Goal: Transaction & Acquisition: Book appointment/travel/reservation

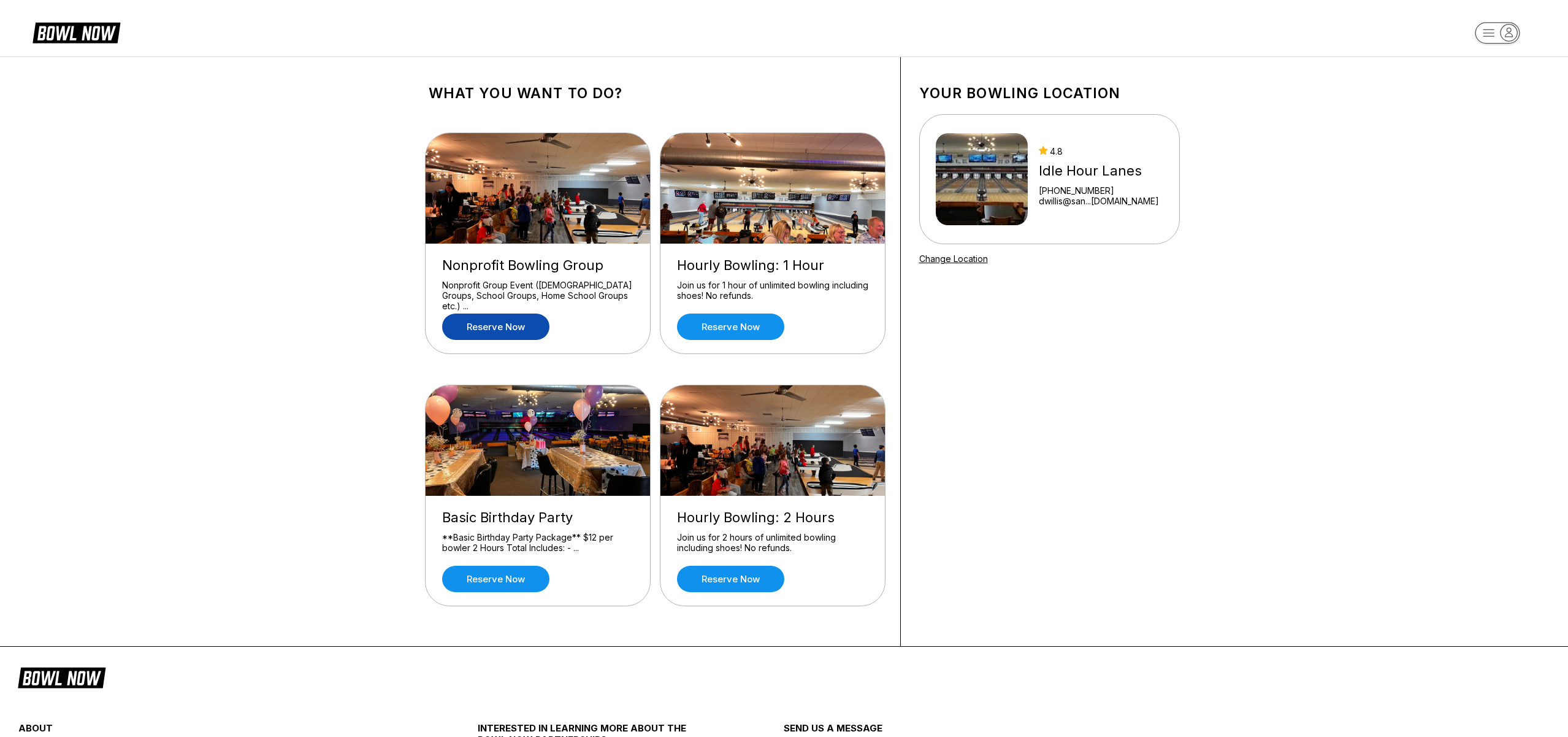
click at [498, 332] on link "Reserve now" at bounding box center [495, 327] width 107 height 27
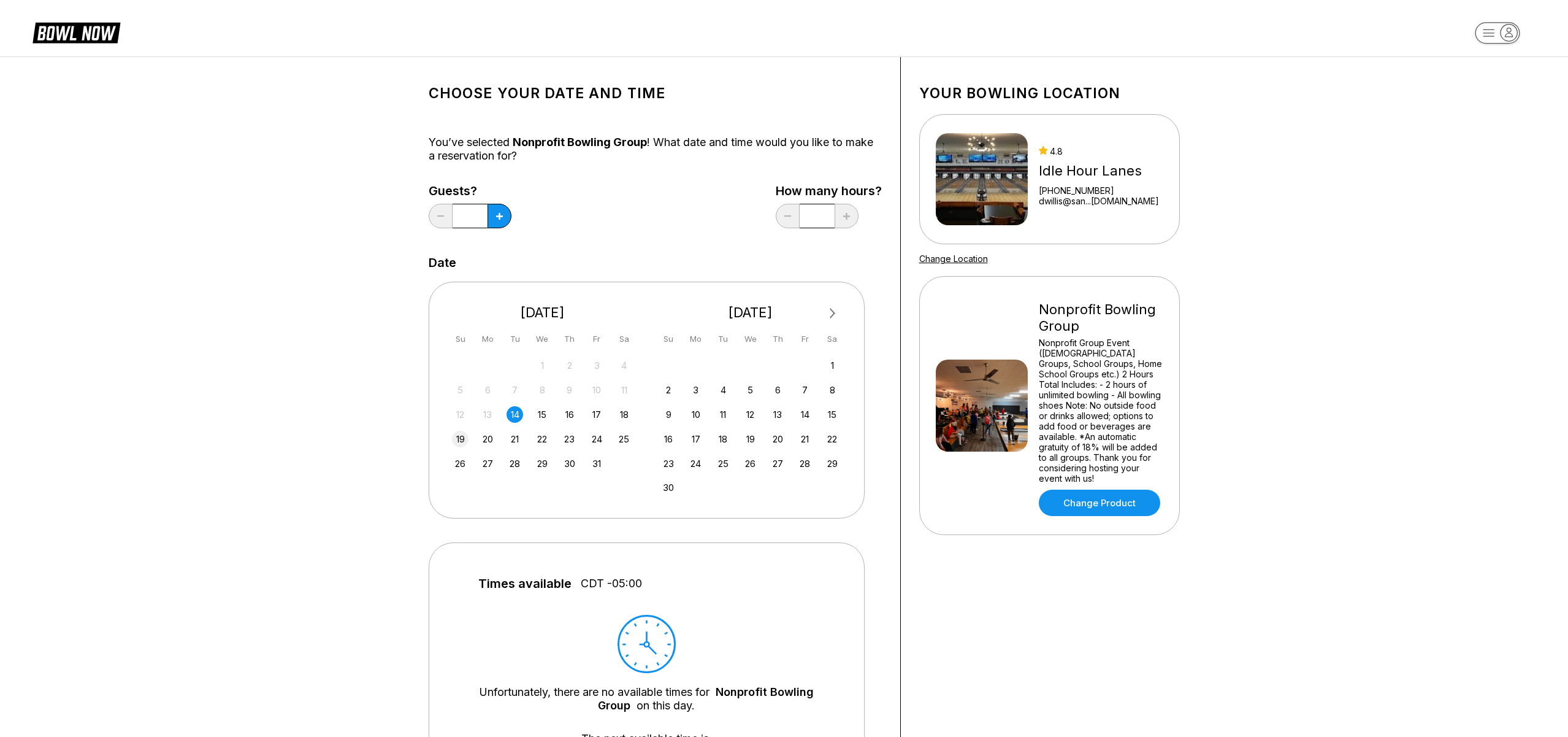
click at [460, 439] on div "19" at bounding box center [460, 439] width 16 height 16
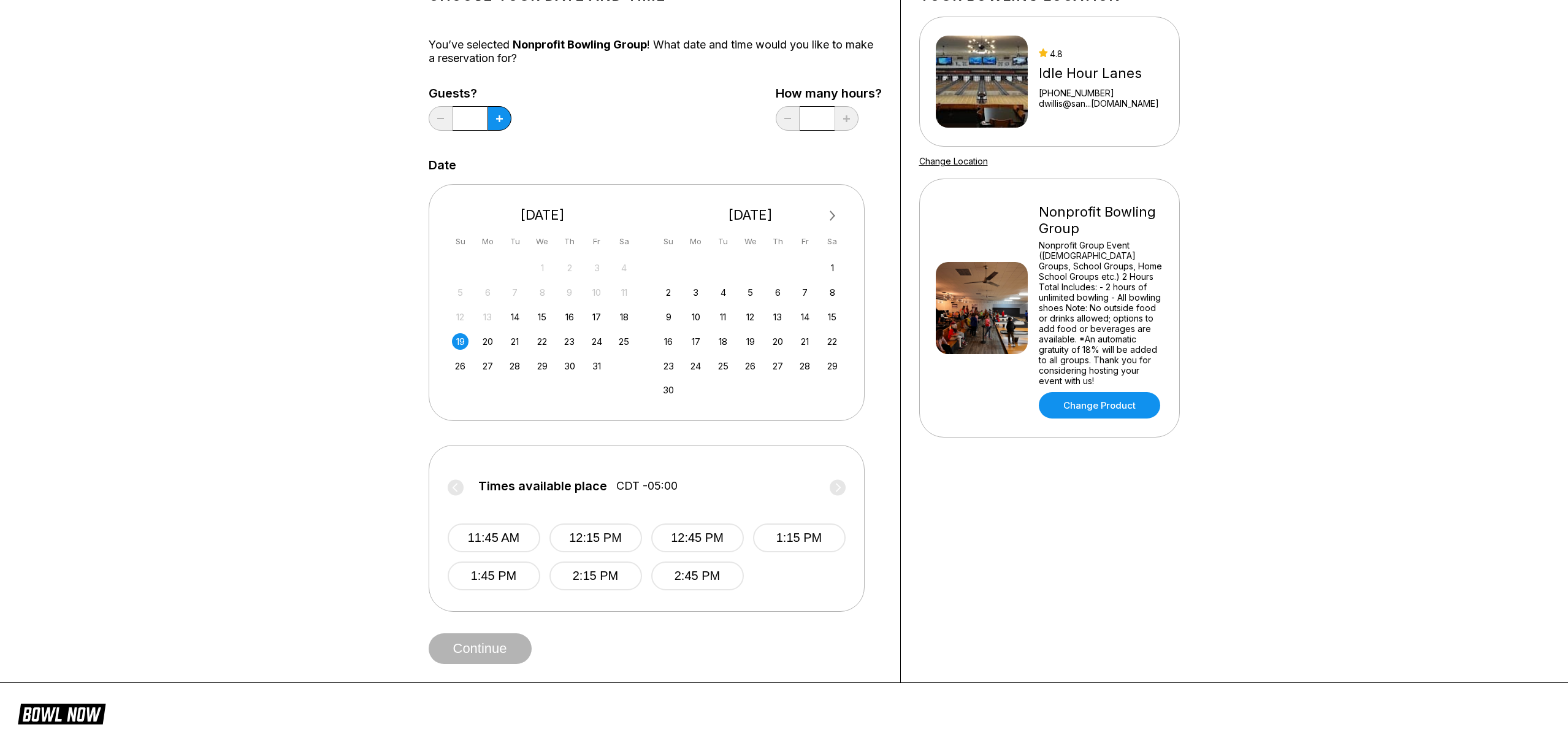
scroll to position [98, 0]
click at [500, 573] on button "1:45 PM" at bounding box center [494, 575] width 93 height 29
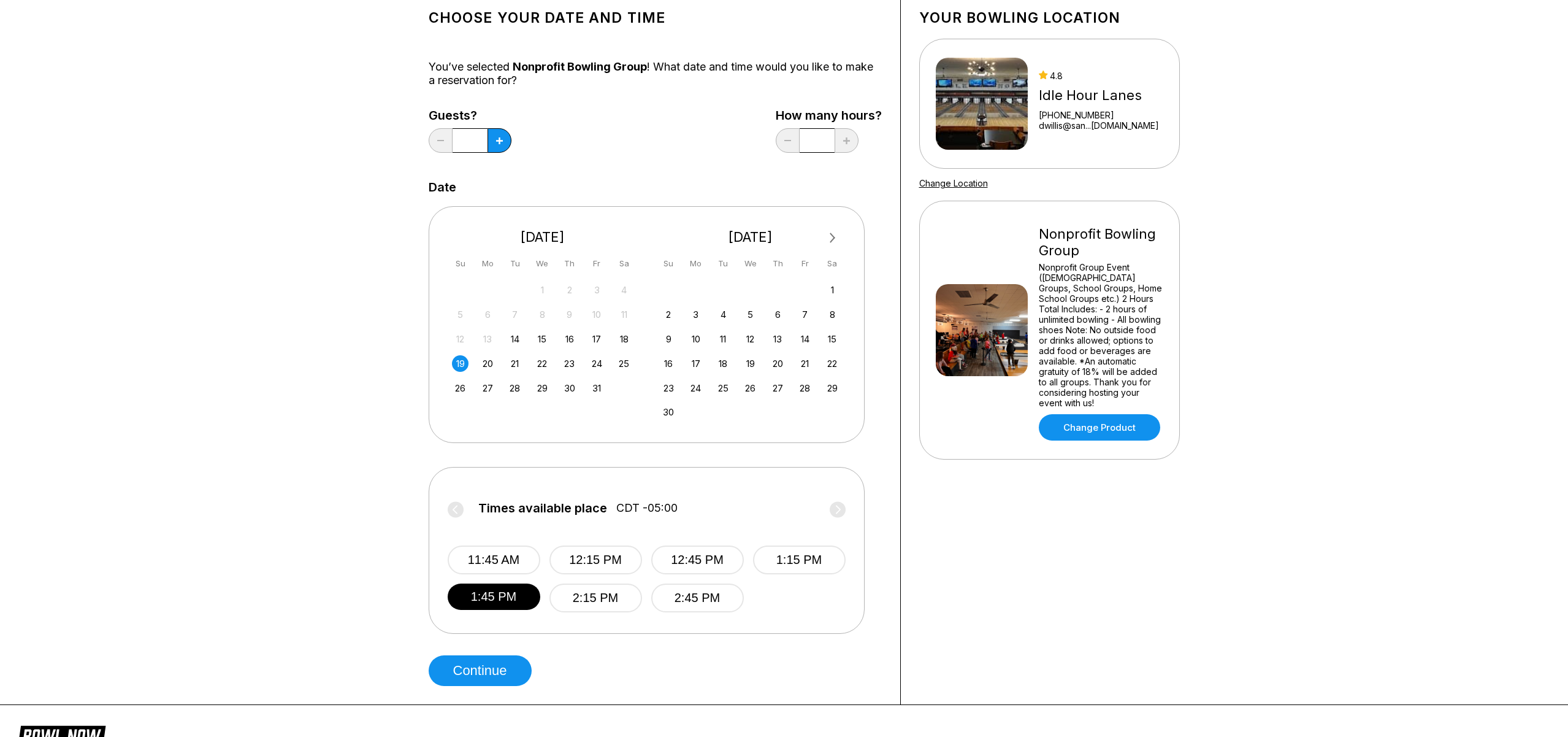
scroll to position [75, 0]
click at [499, 142] on icon at bounding box center [499, 141] width 7 height 7
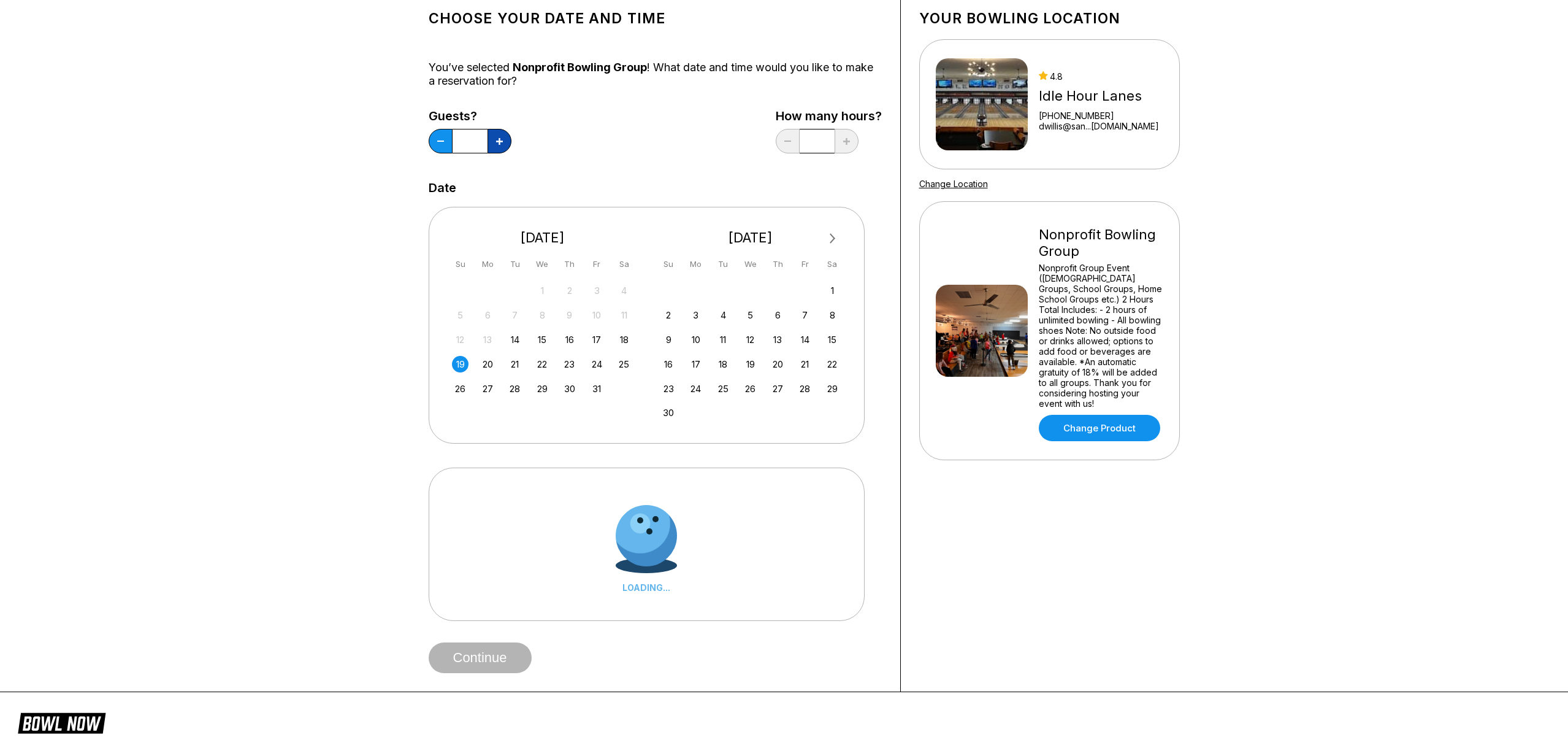
click at [499, 142] on icon at bounding box center [499, 141] width 7 height 7
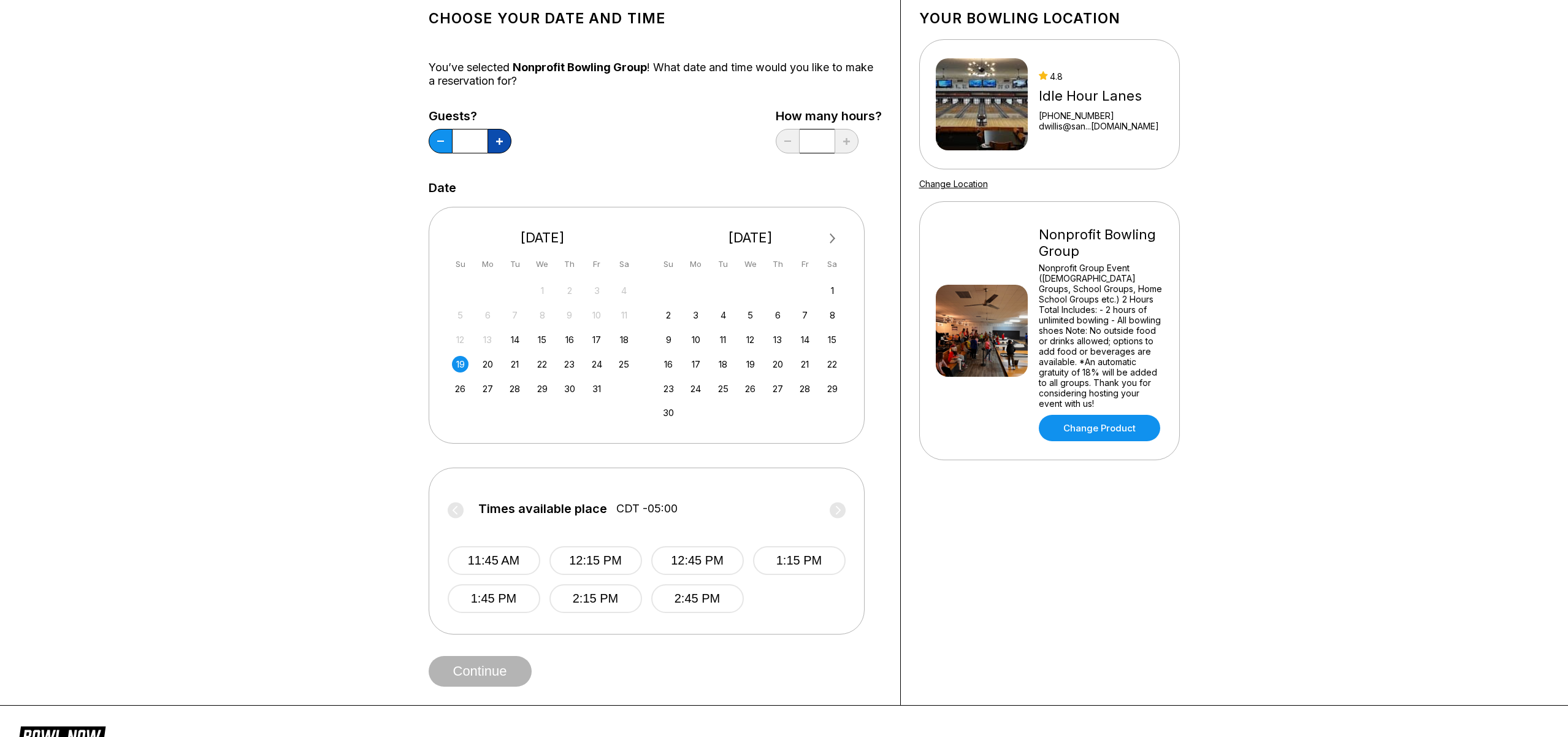
click at [499, 142] on icon at bounding box center [499, 141] width 7 height 7
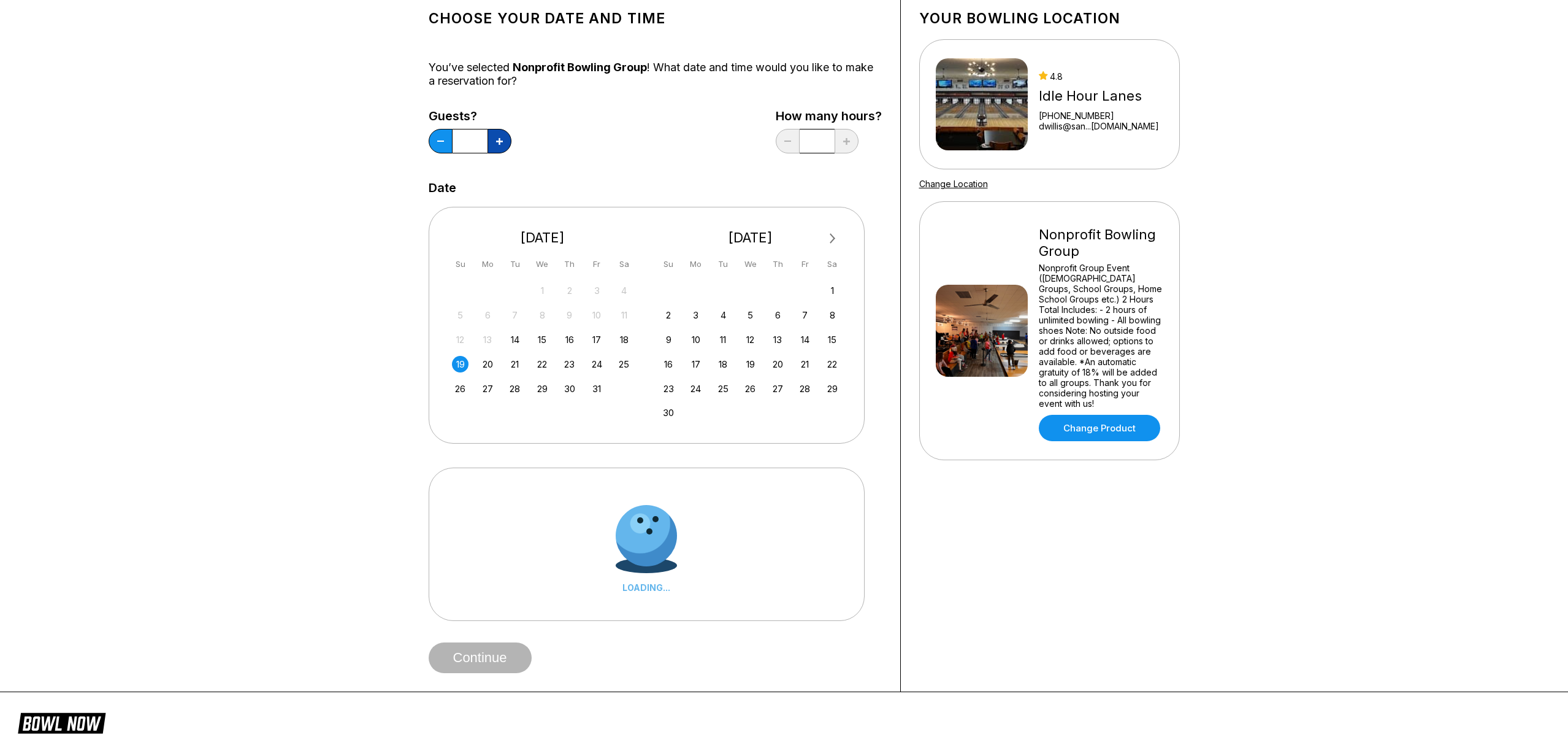
click at [499, 142] on icon at bounding box center [499, 141] width 7 height 7
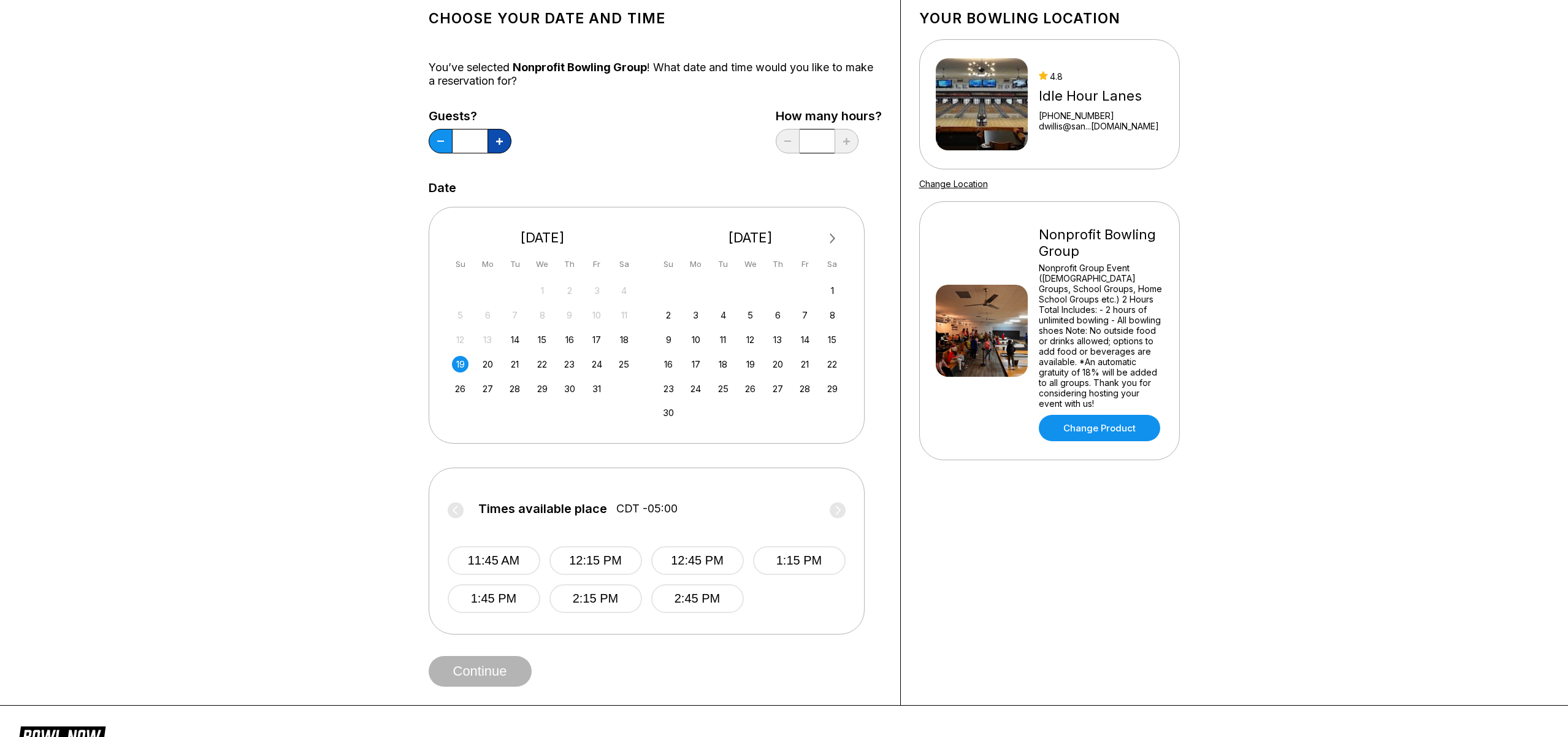
click at [499, 142] on icon at bounding box center [499, 141] width 7 height 7
type input "**"
click at [523, 598] on button "1:45 PM" at bounding box center [494, 598] width 93 height 29
click at [509, 666] on button "Continue" at bounding box center [480, 670] width 103 height 30
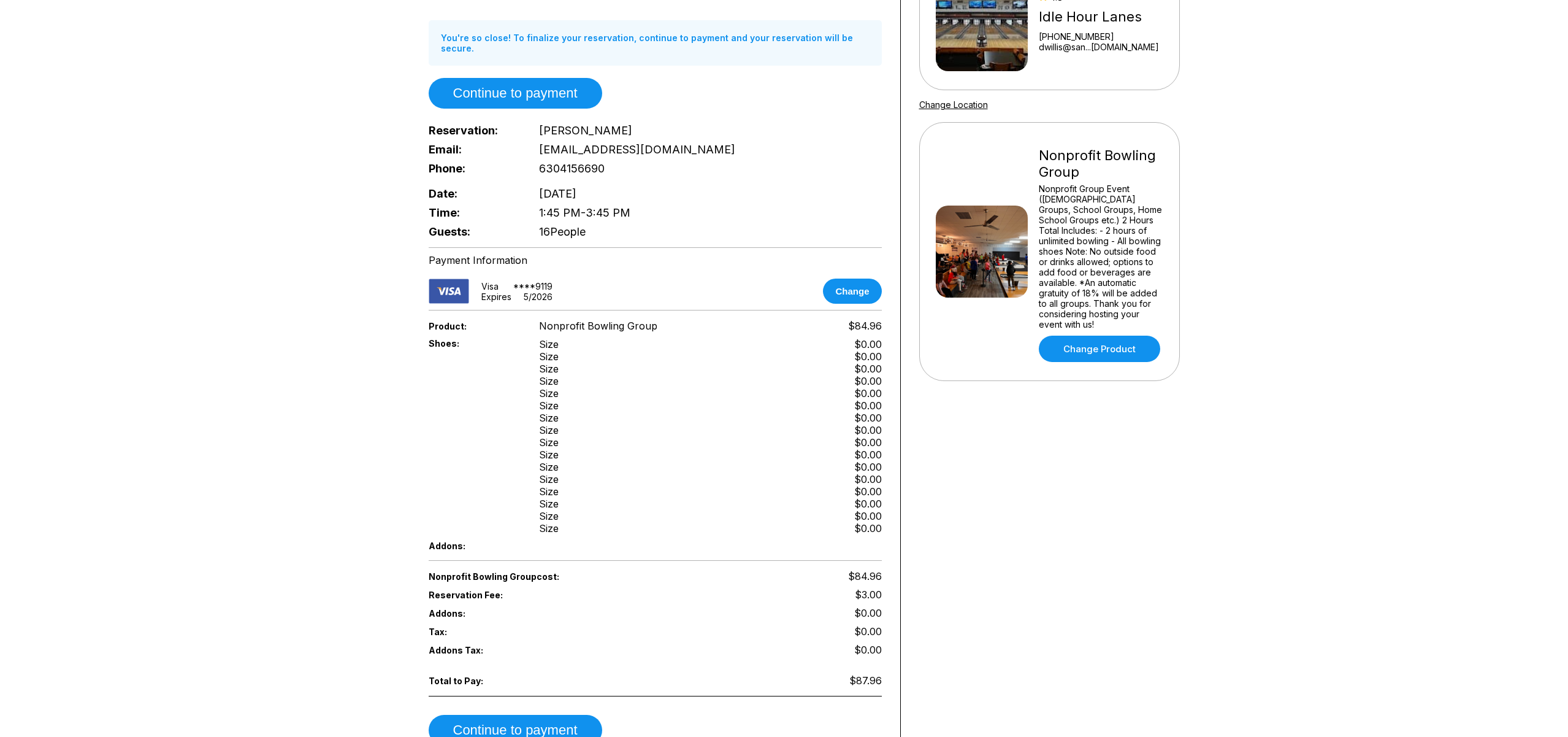
scroll to position [155, 0]
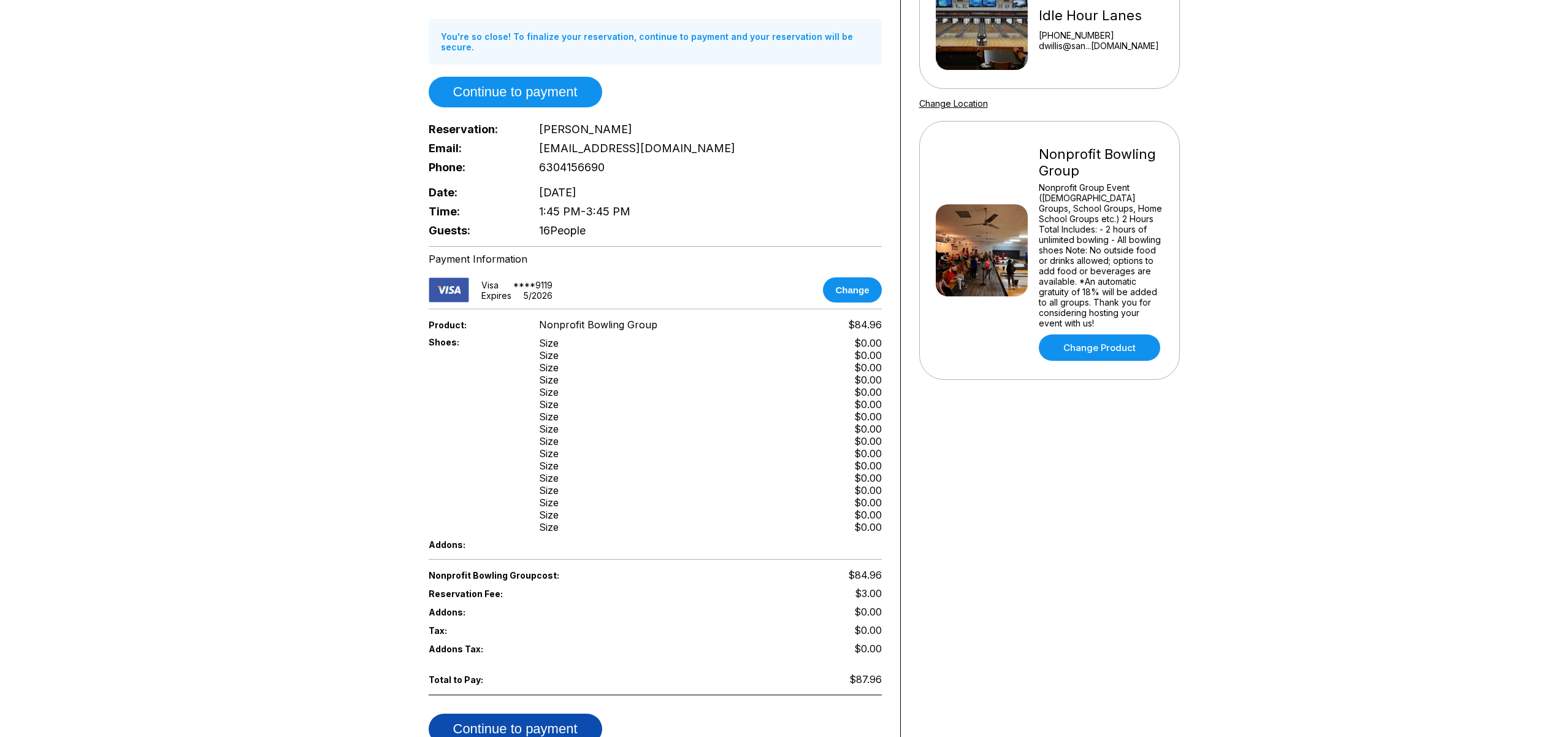
click at [525, 713] on button "Continue to payment" at bounding box center [515, 728] width 173 height 30
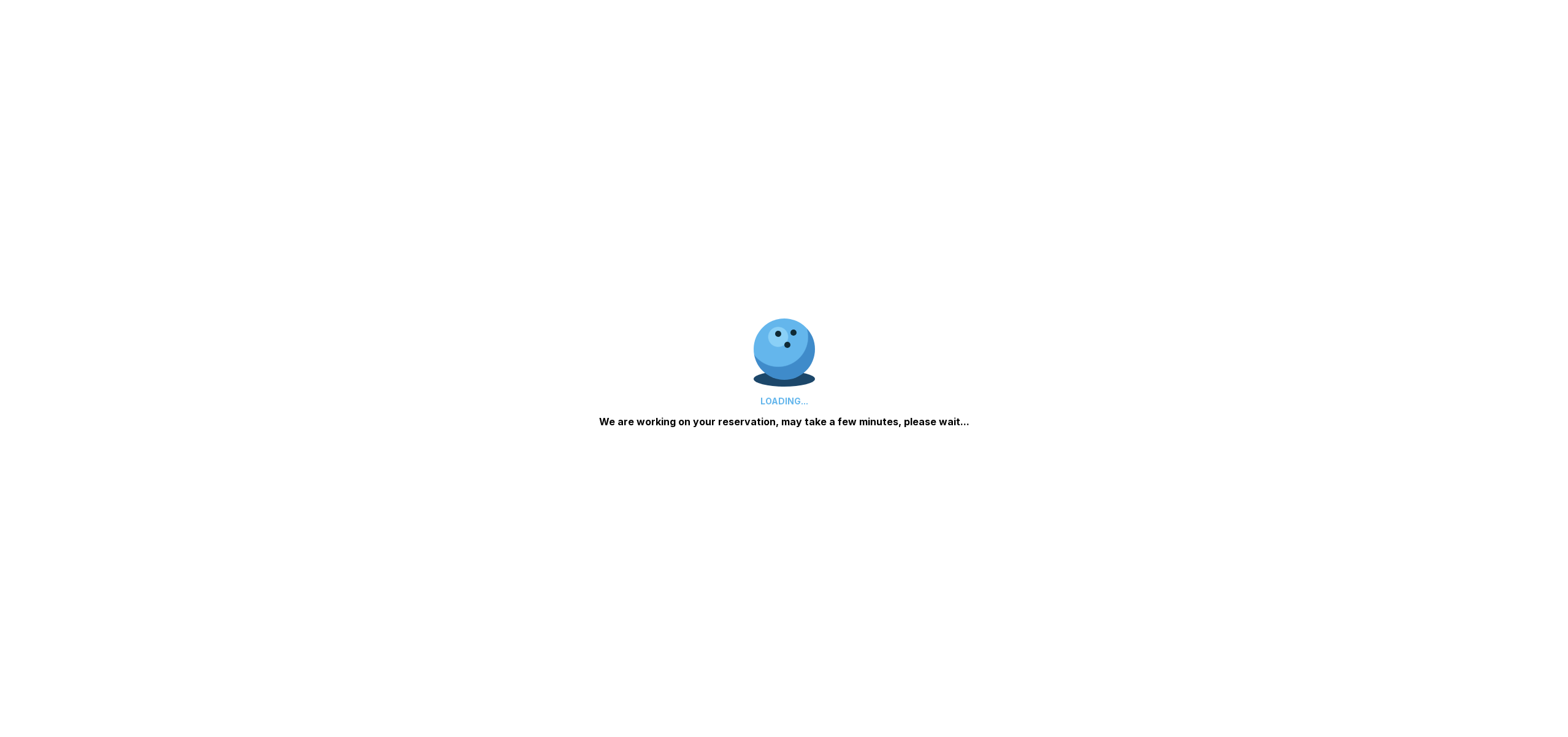
scroll to position [116, 0]
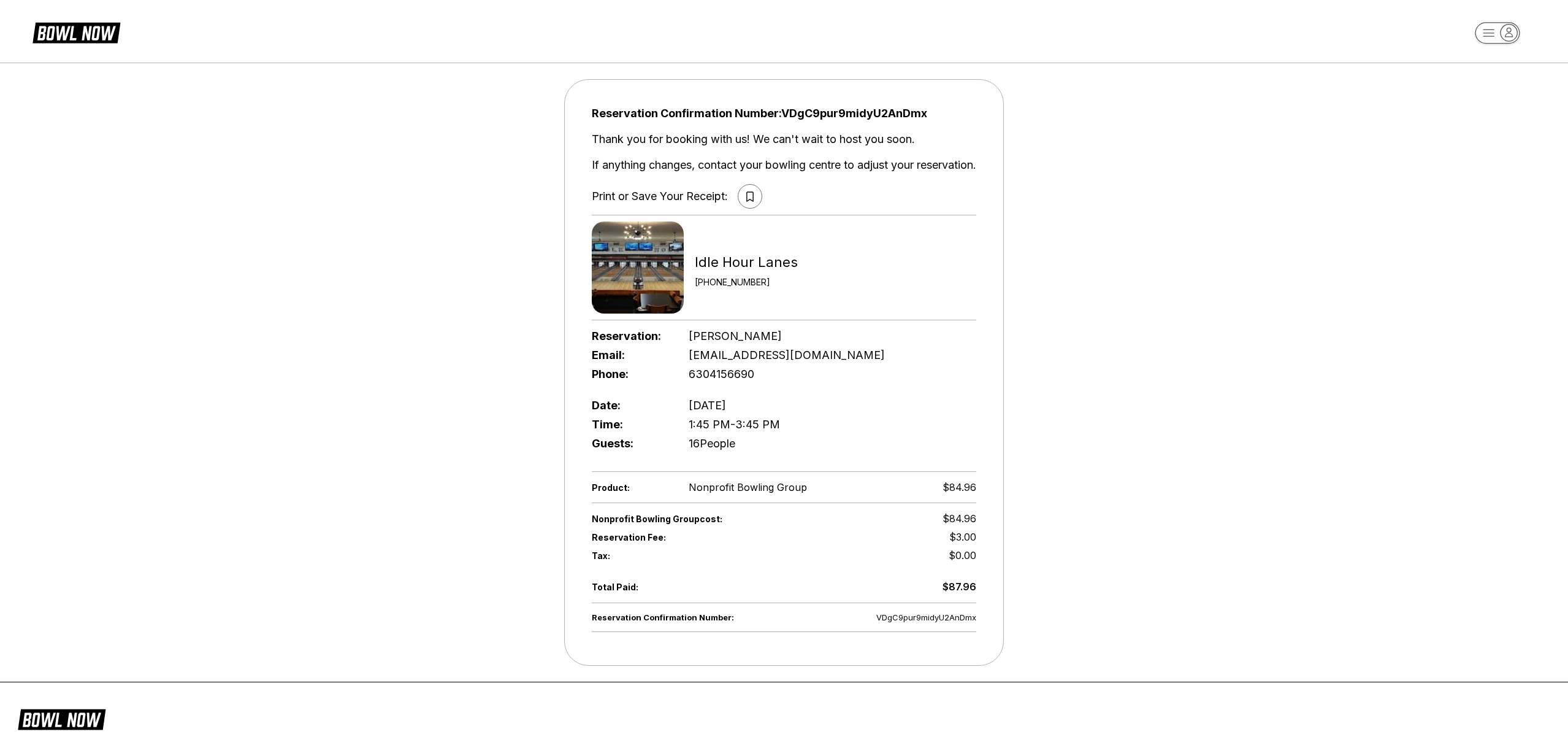
click at [751, 196] on icon at bounding box center [750, 196] width 7 height 10
